Goal: Task Accomplishment & Management: Manage account settings

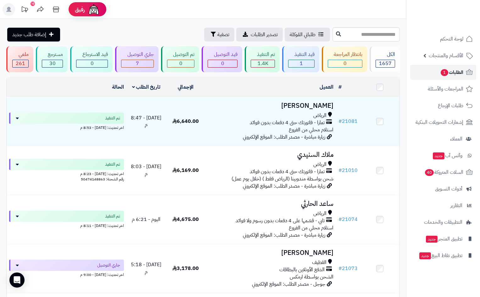
drag, startPoint x: 0, startPoint y: 0, endPoint x: 451, endPoint y: 75, distance: 457.3
click at [451, 75] on span "الطلبات 1" at bounding box center [451, 72] width 23 height 9
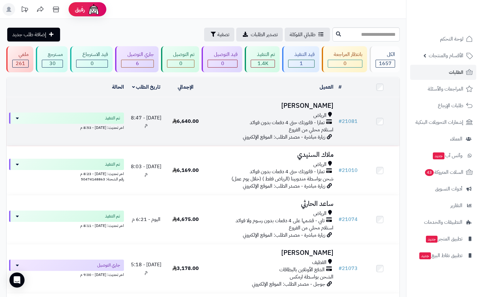
click at [257, 119] on span "تمارا - فاتورتك حتى 4 دفعات بدون فوائد" at bounding box center [287, 122] width 75 height 7
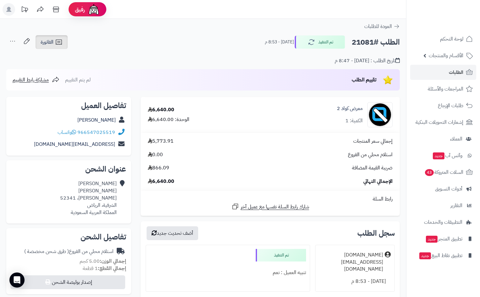
click at [49, 40] on span "الفاتورة" at bounding box center [47, 42] width 13 height 8
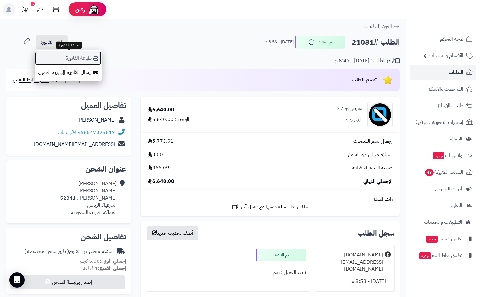
click at [63, 58] on link "طباعة الفاتورة" at bounding box center [68, 58] width 67 height 14
